Goal: Information Seeking & Learning: Learn about a topic

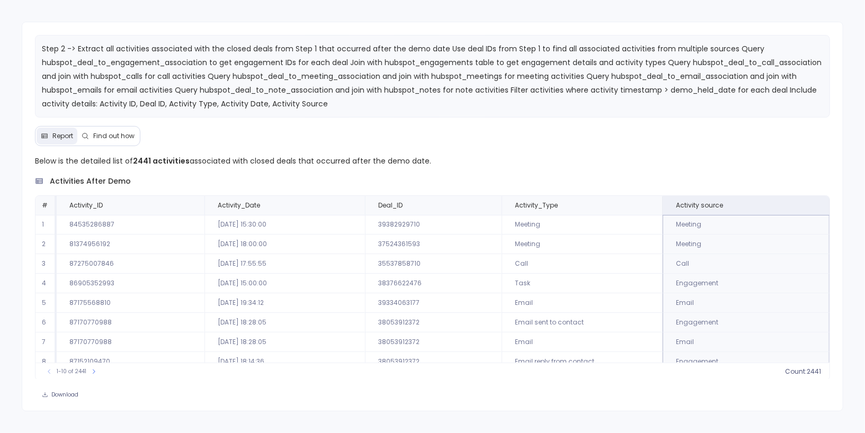
click at [106, 132] on span "Find out how" at bounding box center [113, 136] width 41 height 8
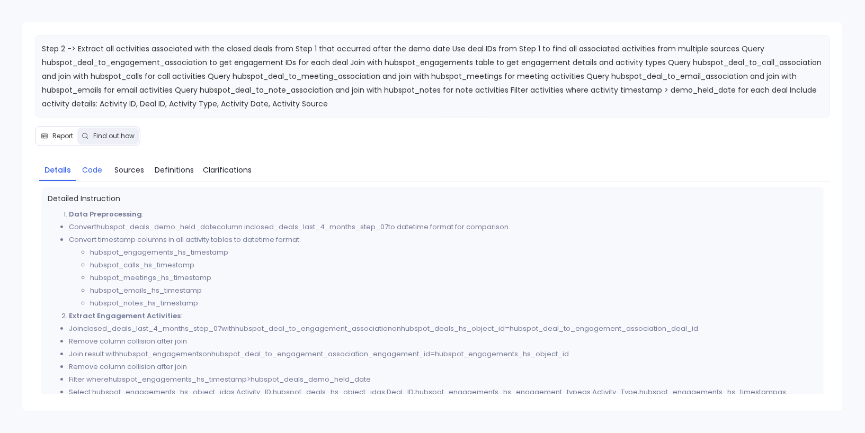
click at [94, 173] on span "Code" at bounding box center [92, 170] width 20 height 12
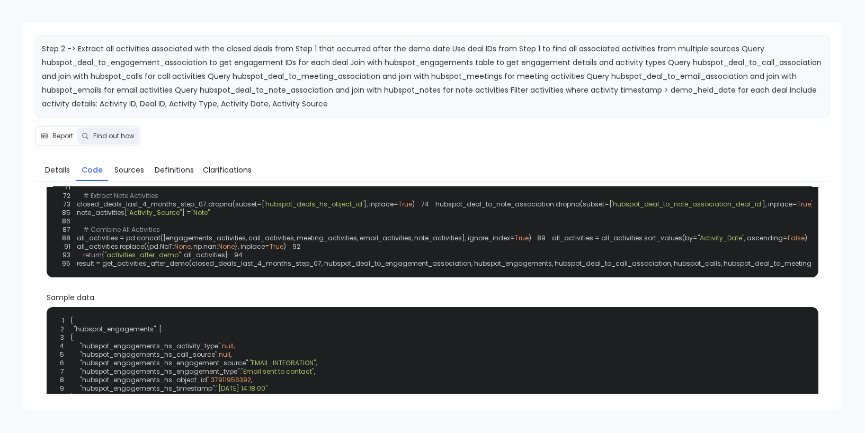
scroll to position [189, 0]
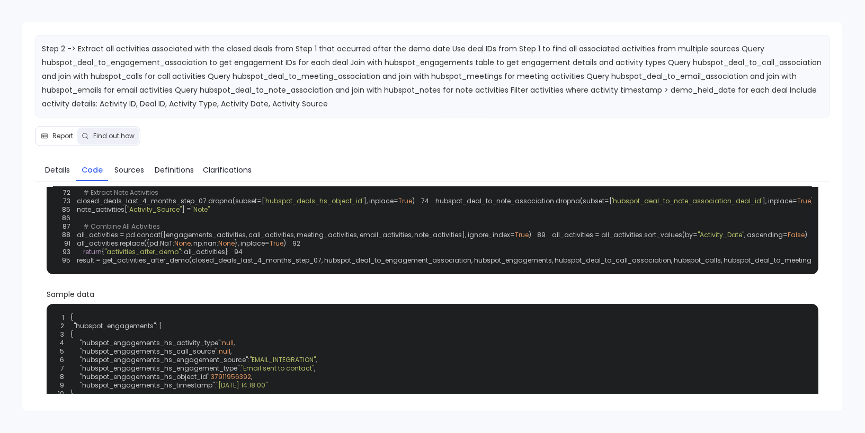
drag, startPoint x: 285, startPoint y: 294, endPoint x: 304, endPoint y: 294, distance: 18.6
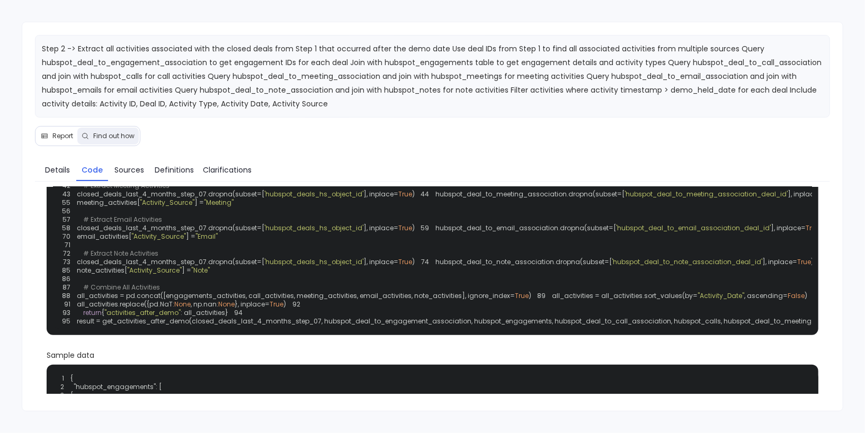
scroll to position [119, 0]
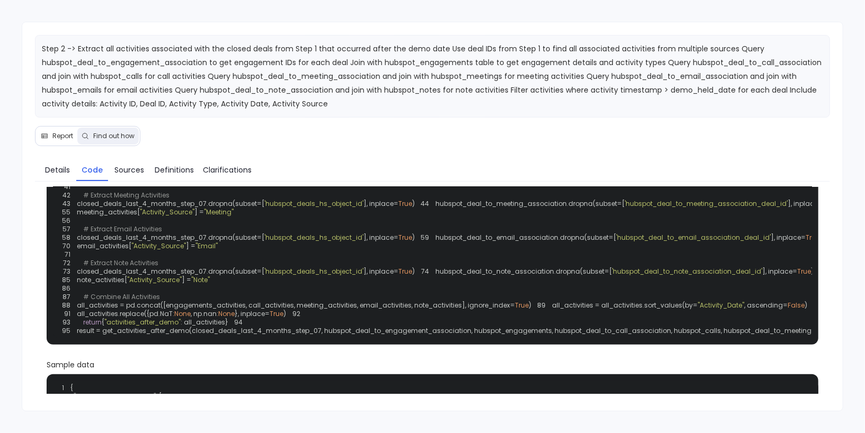
drag, startPoint x: 280, startPoint y: 243, endPoint x: 340, endPoint y: 245, distance: 60.4
drag, startPoint x: 304, startPoint y: 245, endPoint x: 396, endPoint y: 246, distance: 91.7
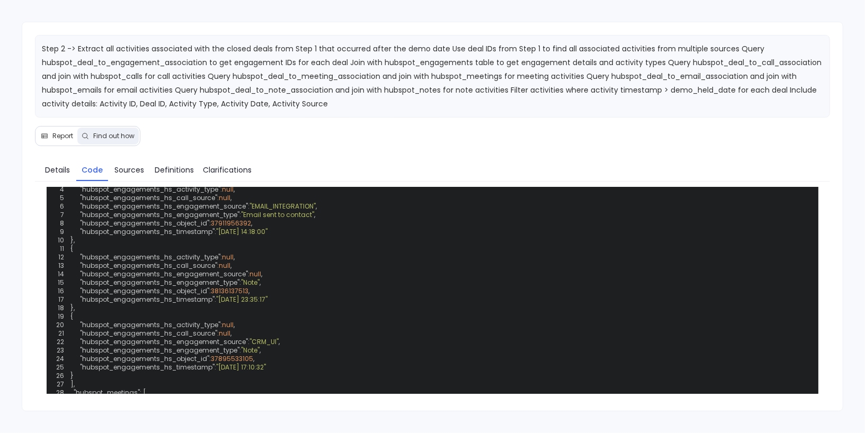
scroll to position [343, 0]
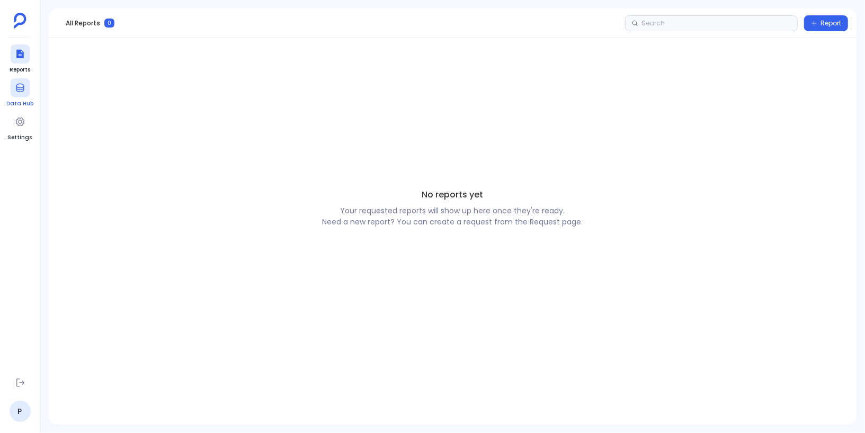
click at [17, 94] on div at bounding box center [20, 87] width 19 height 19
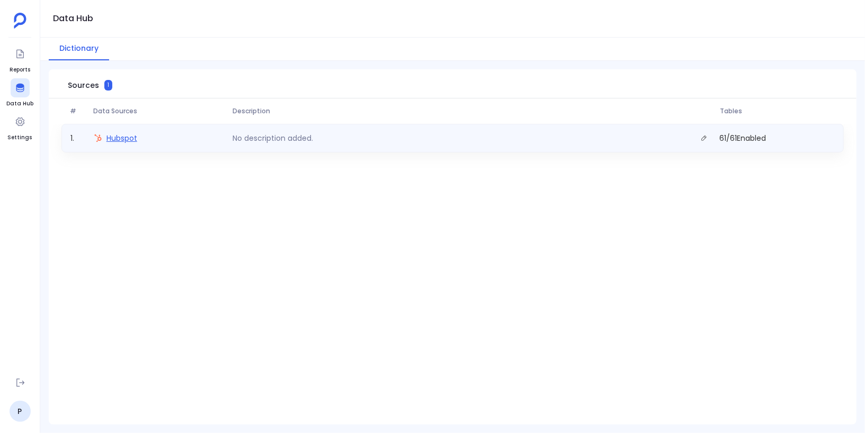
click at [128, 139] on span "Hubspot" at bounding box center [121, 138] width 31 height 11
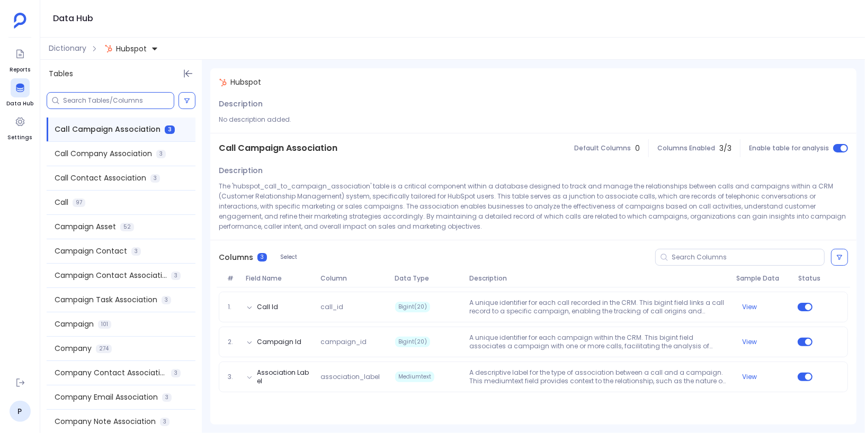
click at [129, 103] on input at bounding box center [118, 100] width 111 height 8
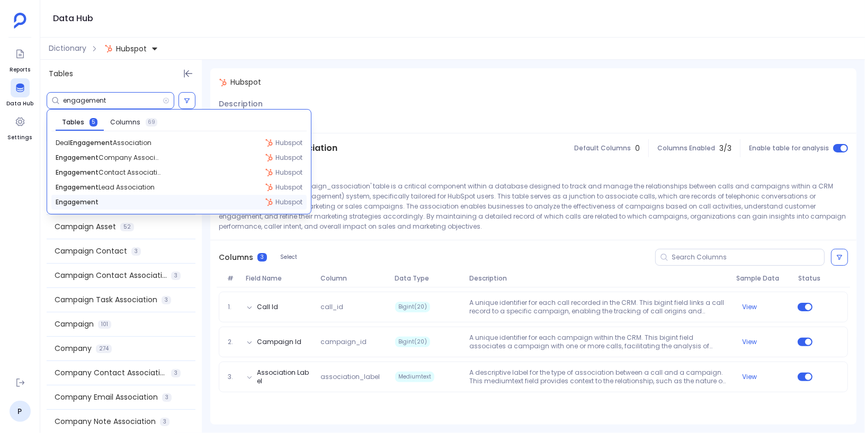
type input "engagement"
click at [133, 199] on div "Engagement Hubspot" at bounding box center [178, 202] width 255 height 15
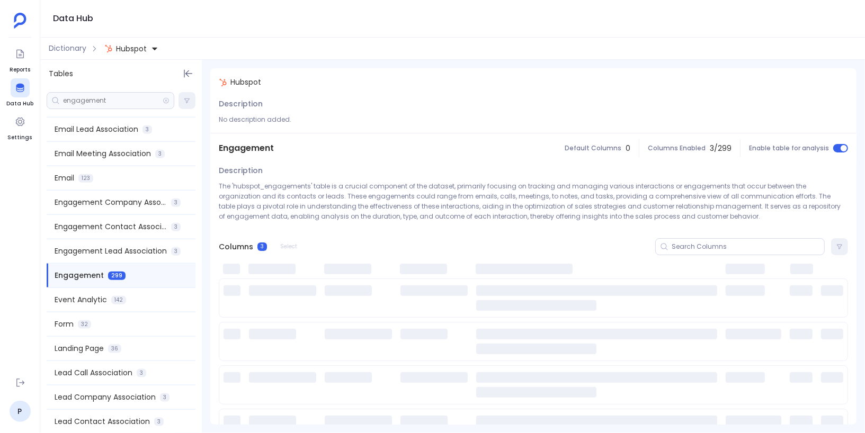
scroll to position [780, 0]
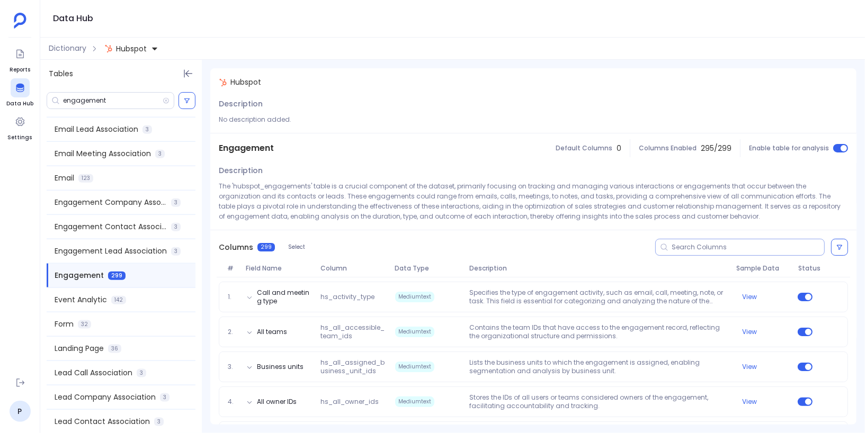
click at [700, 246] on input at bounding box center [748, 247] width 153 height 8
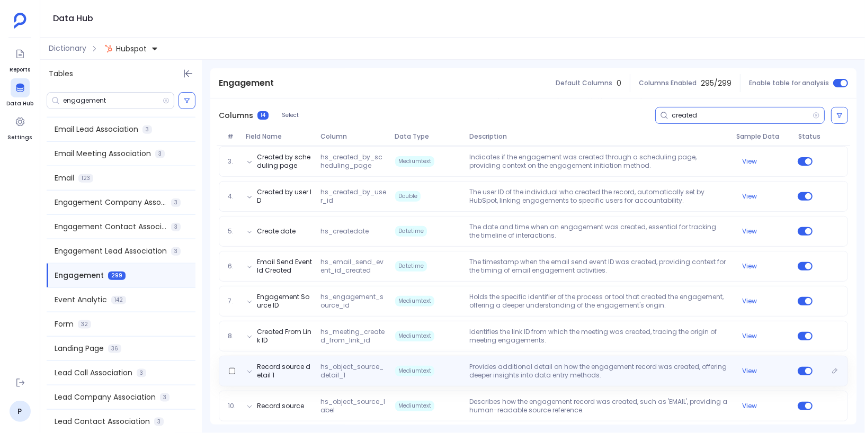
scroll to position [201, 0]
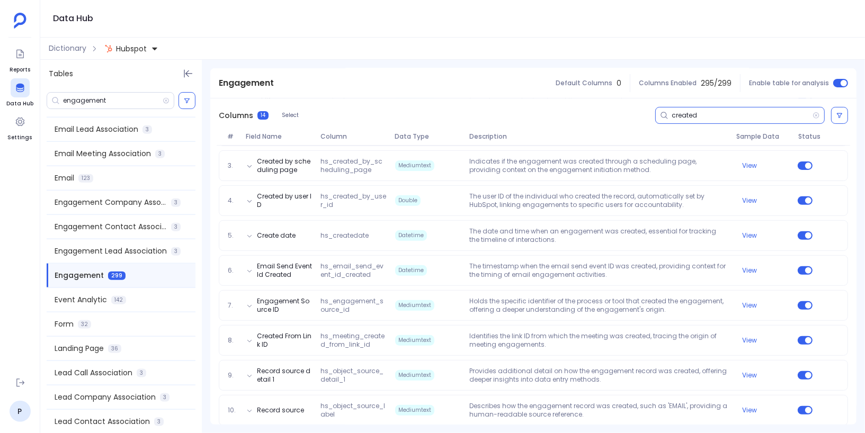
click at [680, 119] on input "created" at bounding box center [742, 115] width 141 height 8
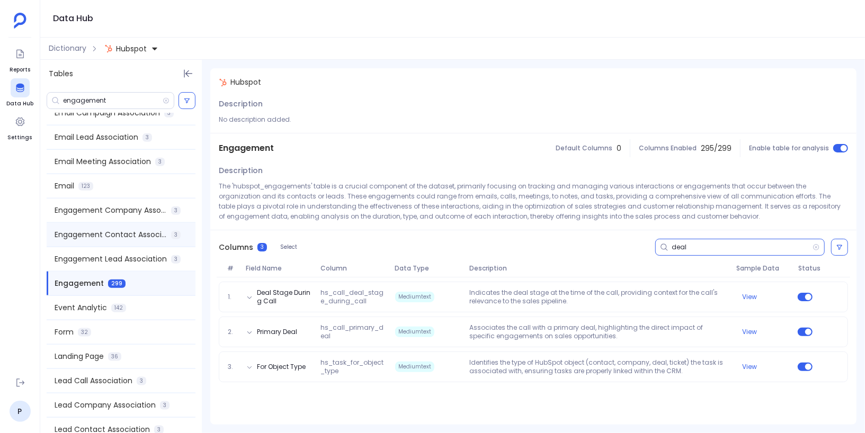
scroll to position [769, 0]
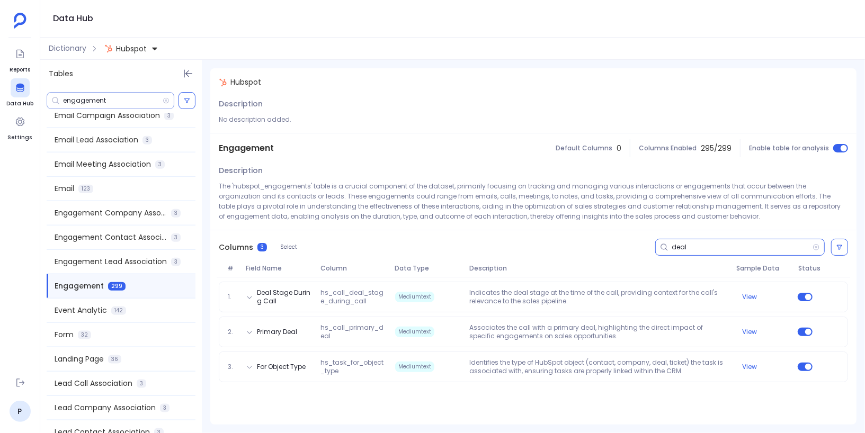
type input "deal"
click at [86, 100] on input "engagement" at bounding box center [113, 100] width 100 height 8
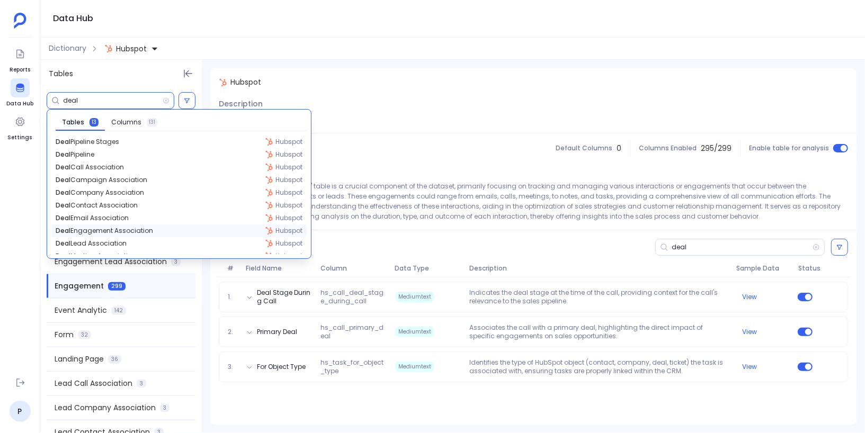
type input "deal"
click at [149, 230] on span "Deal Engagement Association" at bounding box center [104, 231] width 97 height 8
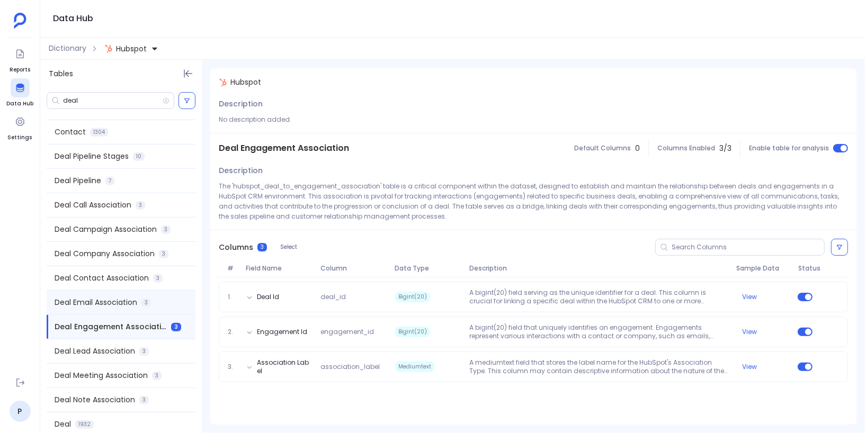
scroll to position [370, 0]
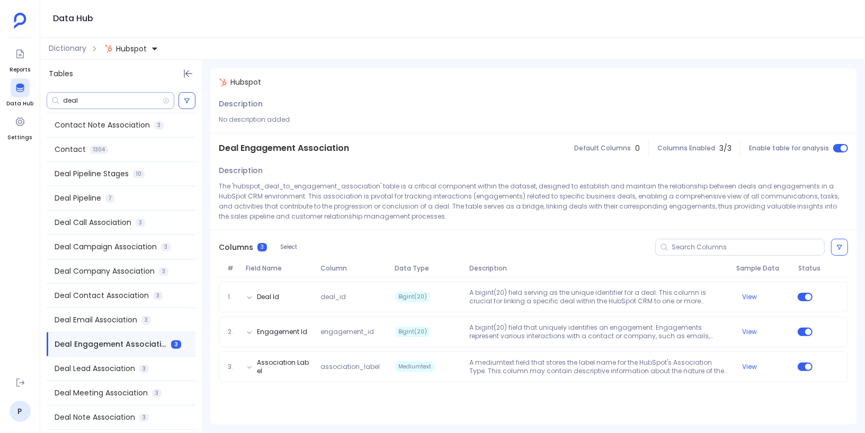
click at [69, 100] on input "deal" at bounding box center [113, 100] width 100 height 8
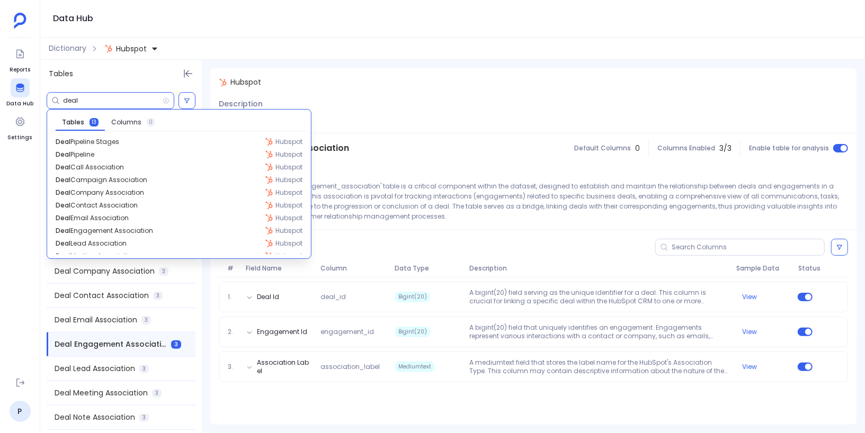
click at [69, 100] on input "deal" at bounding box center [113, 100] width 100 height 8
click at [389, 167] on div "Description The 'hubspot_deal_to_engagement_association' table is a critical co…" at bounding box center [533, 196] width 646 height 67
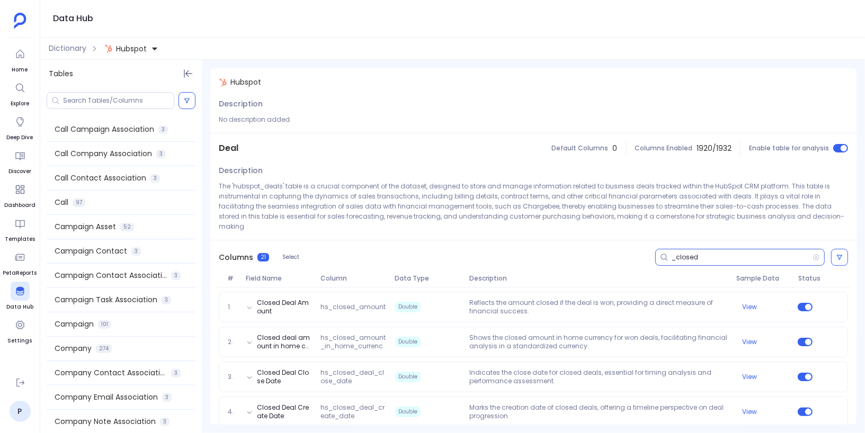
scroll to position [595, 0]
